Goal: Use online tool/utility: Utilize a website feature to perform a specific function

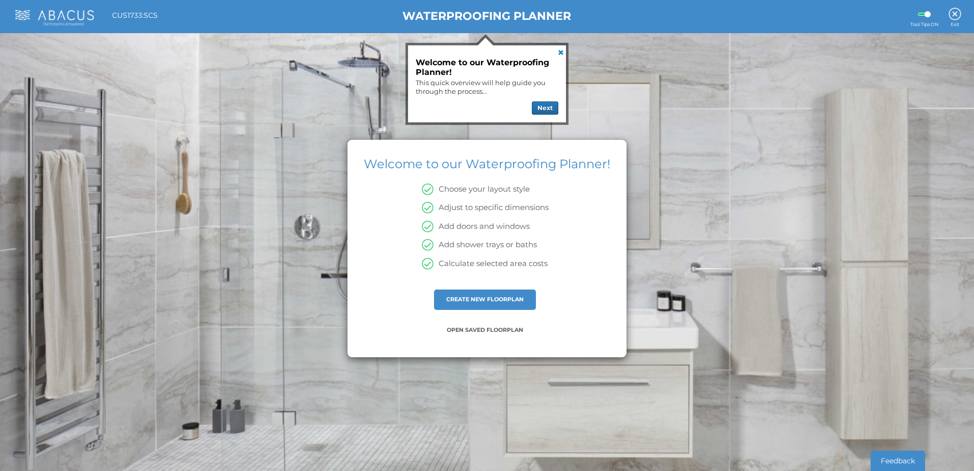
click at [488, 303] on div "CREATE NEW FLOORPLAN" at bounding box center [485, 299] width 102 height 20
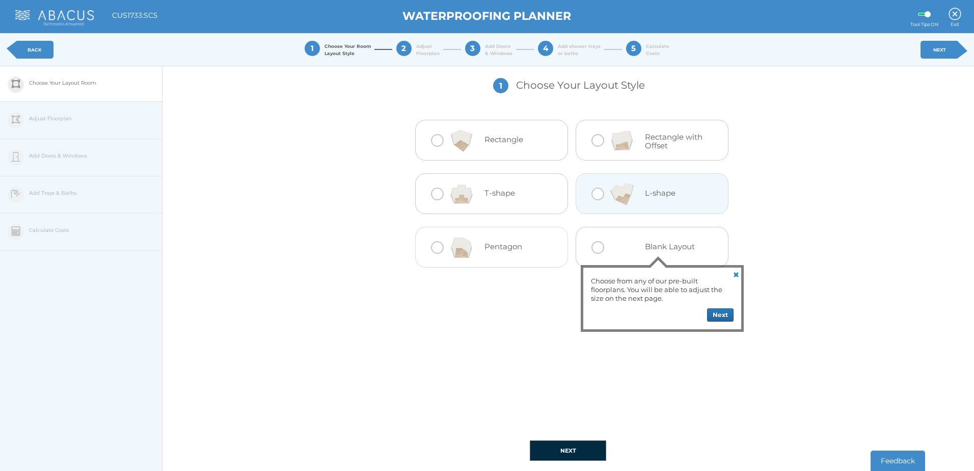
click at [600, 196] on div at bounding box center [621, 194] width 45 height 41
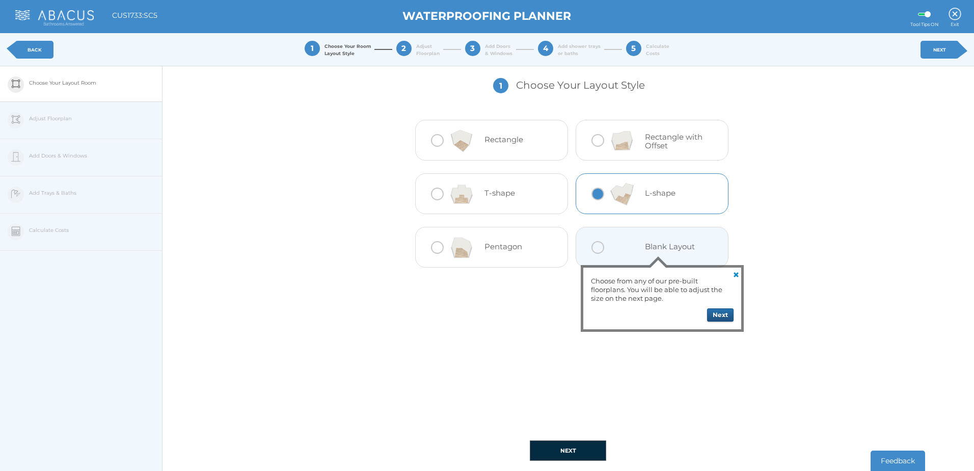
click at [725, 316] on button "Next" at bounding box center [720, 314] width 26 height 13
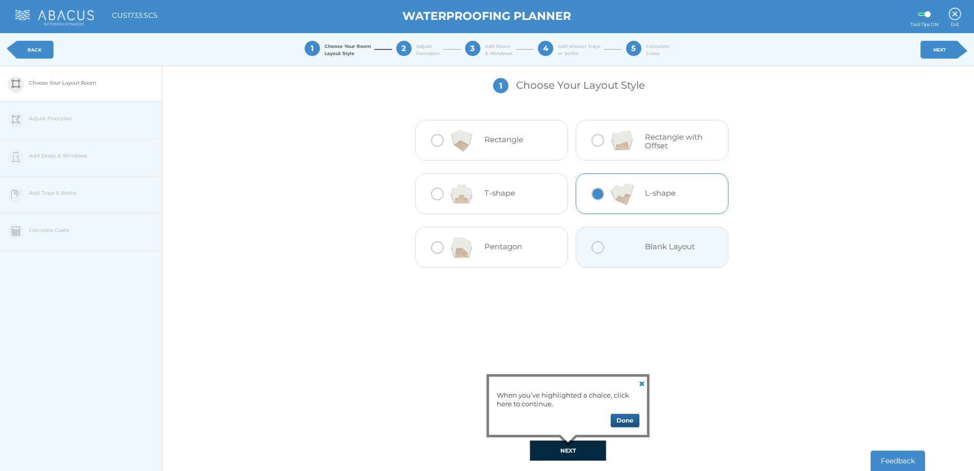
click at [630, 420] on button "Done" at bounding box center [625, 420] width 29 height 13
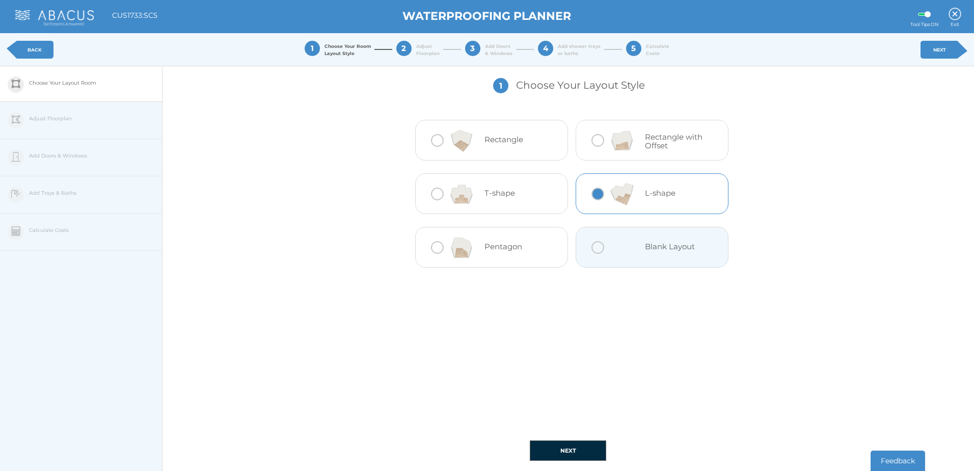
click at [572, 457] on button "NEXT" at bounding box center [568, 450] width 76 height 20
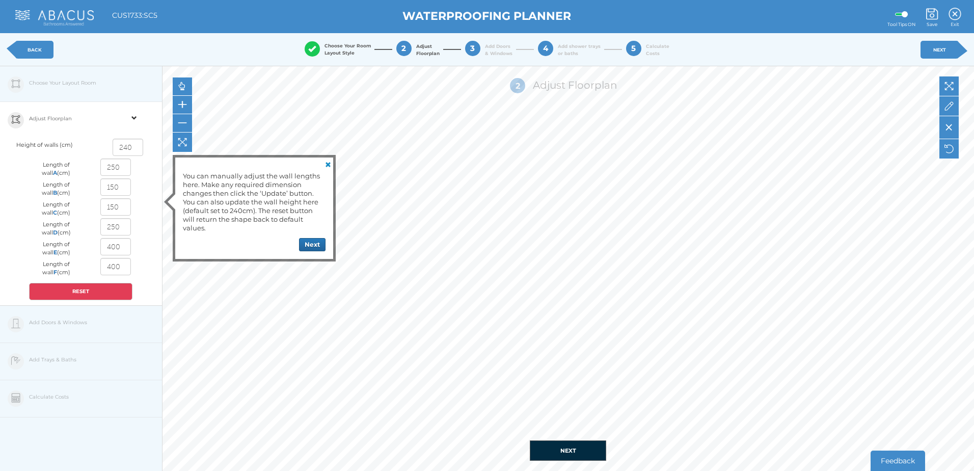
drag, startPoint x: 125, startPoint y: 264, endPoint x: 85, endPoint y: 266, distance: 40.3
click at [85, 266] on div "Length of wall F (cm) 400" at bounding box center [80, 268] width 119 height 20
type input "240"
drag, startPoint x: 122, startPoint y: 167, endPoint x: 99, endPoint y: 165, distance: 23.1
click at [99, 165] on div "250" at bounding box center [115, 168] width 49 height 20
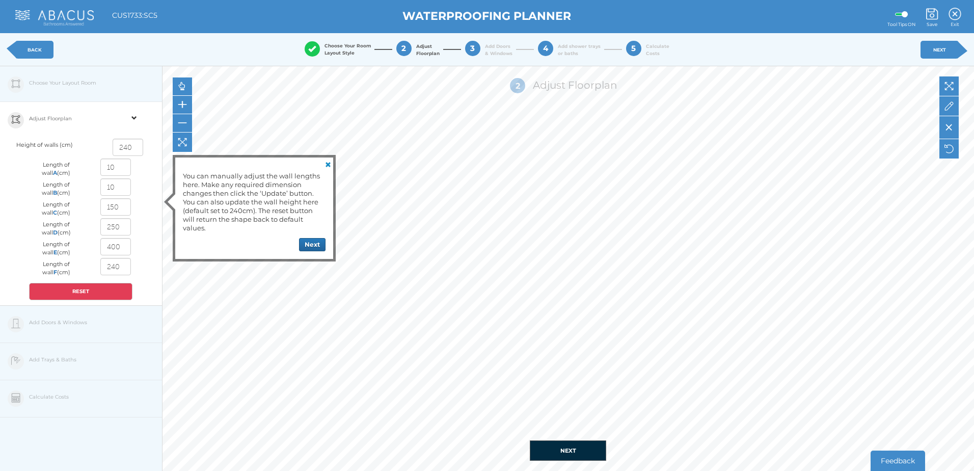
type input "100"
drag, startPoint x: 123, startPoint y: 228, endPoint x: 94, endPoint y: 228, distance: 28.5
click at [94, 228] on div "250" at bounding box center [115, 228] width 49 height 20
type input "200"
drag, startPoint x: 122, startPoint y: 206, endPoint x: 93, endPoint y: 206, distance: 29.5
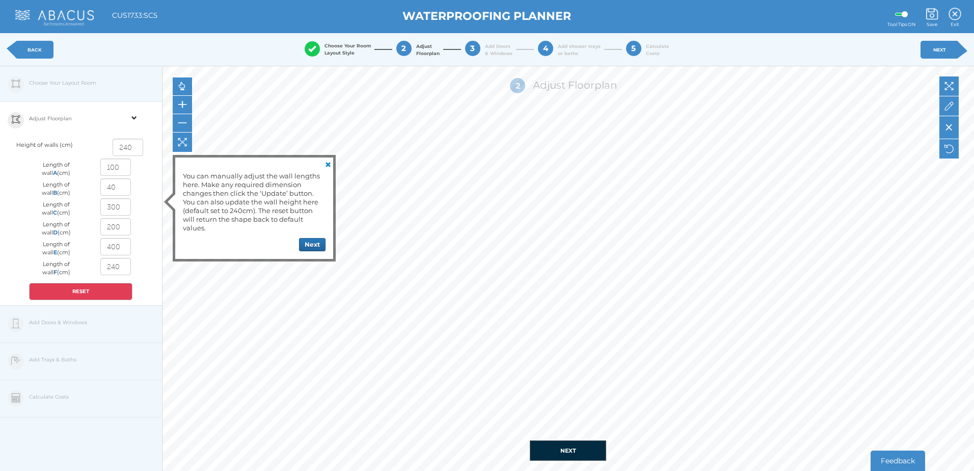
click at [93, 206] on div "300" at bounding box center [115, 208] width 49 height 20
type input "75"
click at [592, 448] on button "NEXT" at bounding box center [568, 450] width 76 height 20
